Goal: Understand site structure: Grasp the organization and layout of the website

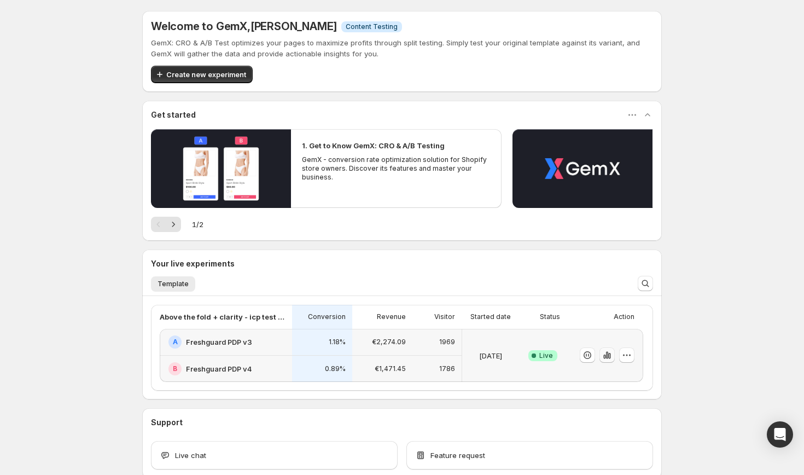
click at [608, 355] on icon "button" at bounding box center [606, 354] width 11 height 11
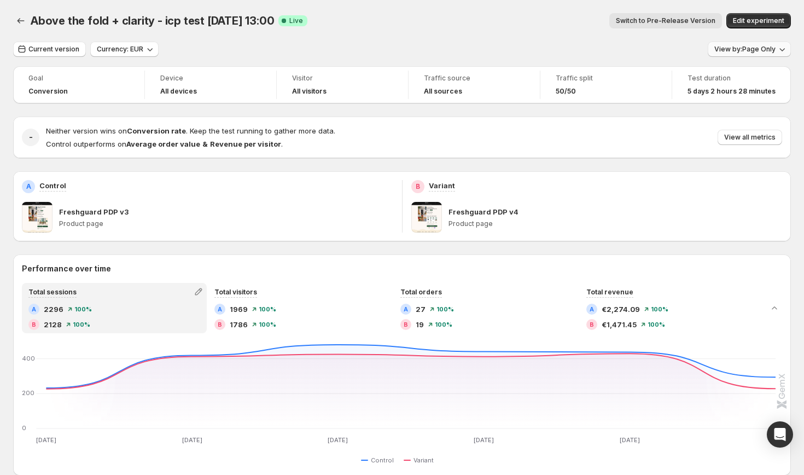
click at [750, 49] on span "View by: Page Only" at bounding box center [744, 49] width 61 height 9
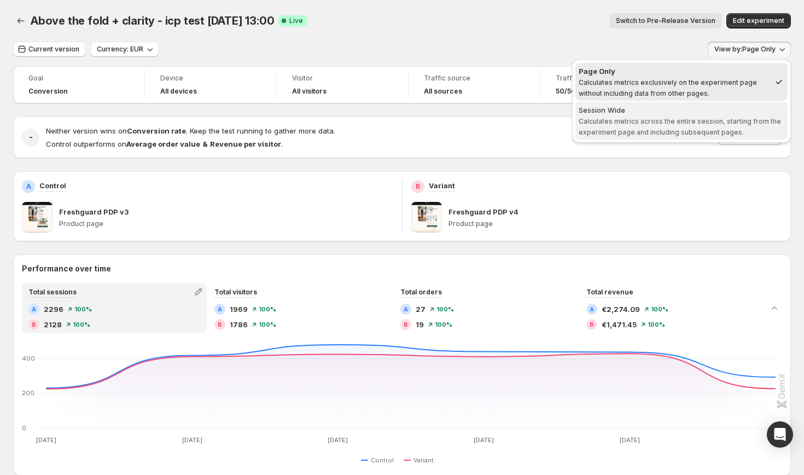
click at [657, 118] on span "Calculates metrics across the entire session, starting from the experiment page…" at bounding box center [679, 126] width 202 height 19
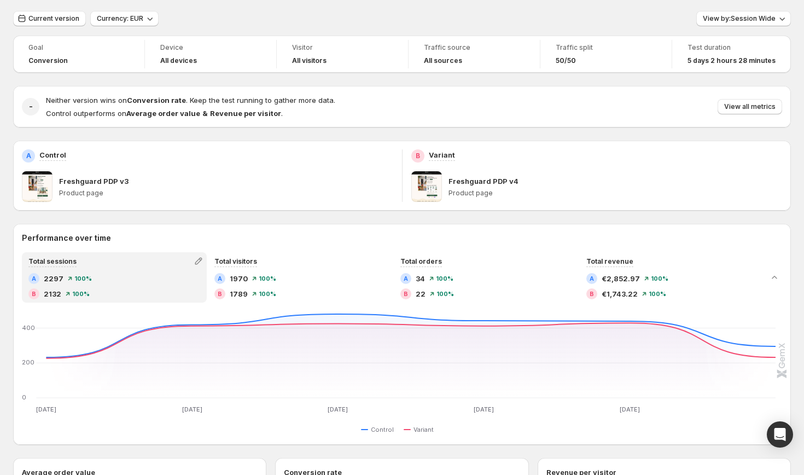
scroll to position [25, 0]
